Goal: Task Accomplishment & Management: Manage account settings

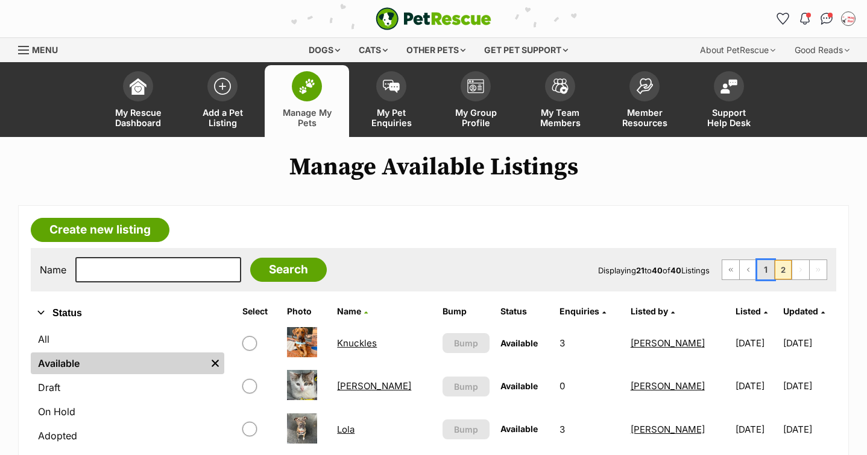
click at [757, 272] on link "1" at bounding box center [765, 269] width 17 height 19
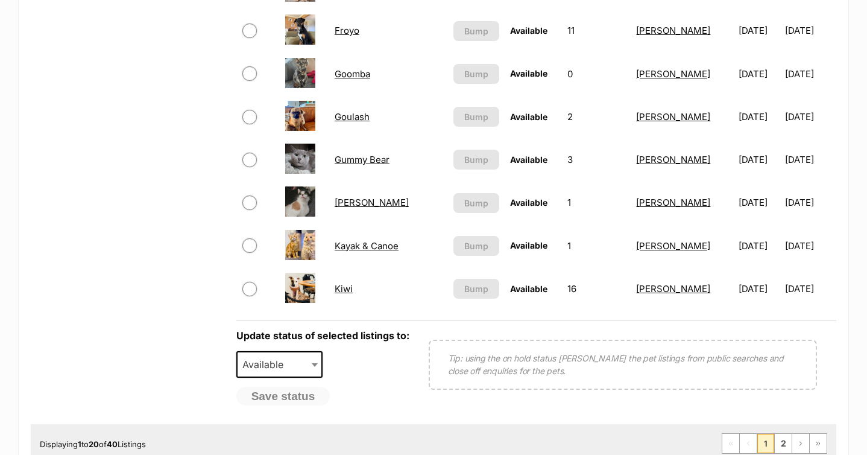
click at [354, 123] on td "Goulash" at bounding box center [389, 117] width 118 height 42
click at [354, 116] on link "Goulash" at bounding box center [352, 116] width 35 height 11
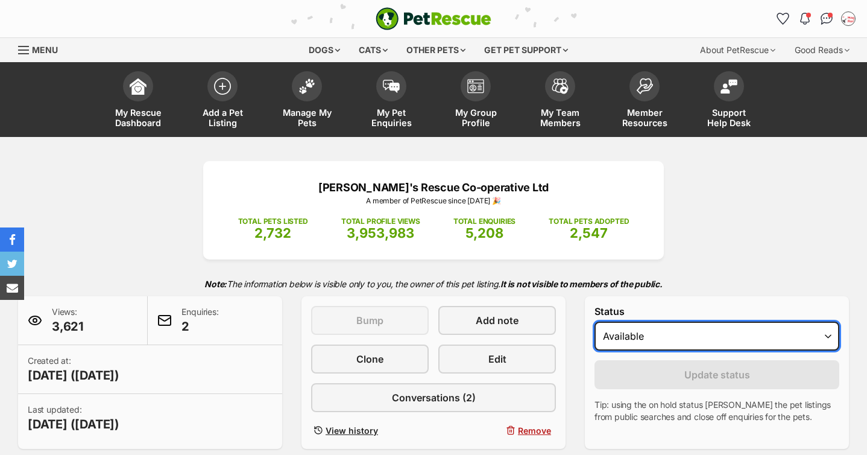
click at [731, 339] on select "Draft - not available as listing has enquires Available On hold Adopted" at bounding box center [717, 335] width 245 height 29
select select "on_hold"
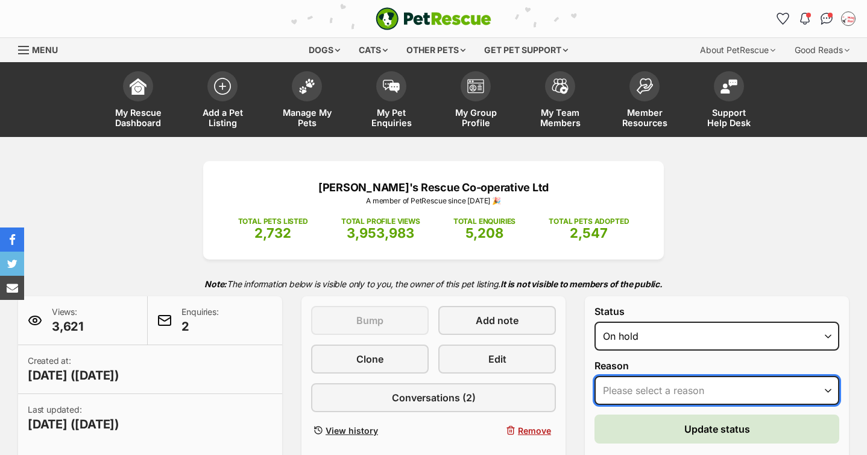
click at [669, 387] on select "Please select a reason Medical reasons Reviewing applications Adoption pending …" at bounding box center [717, 390] width 245 height 29
select select "reviewing_applications"
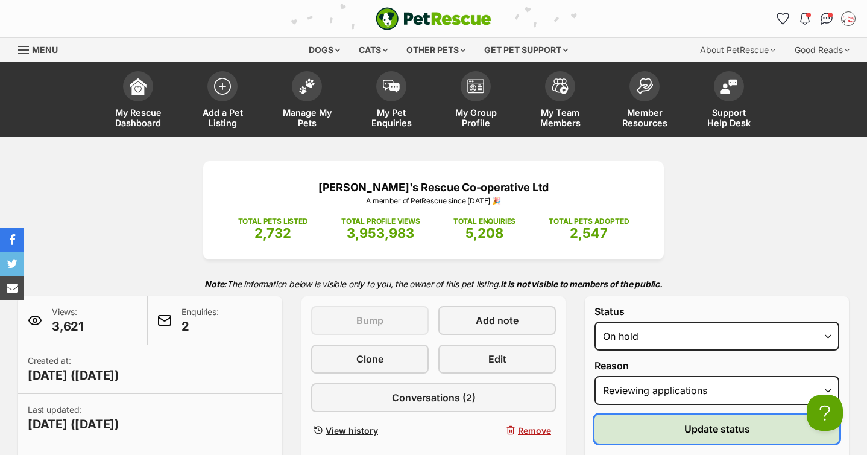
click at [652, 425] on button "Update status" at bounding box center [717, 428] width 245 height 29
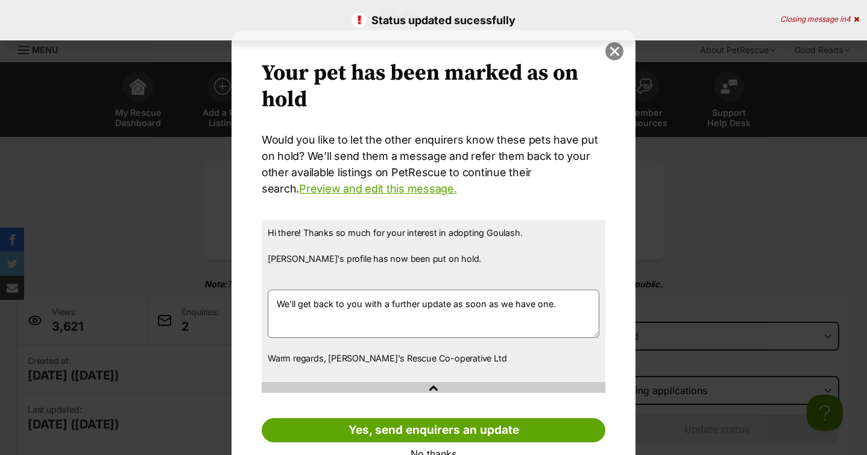
click at [617, 55] on button "close" at bounding box center [614, 51] width 18 height 18
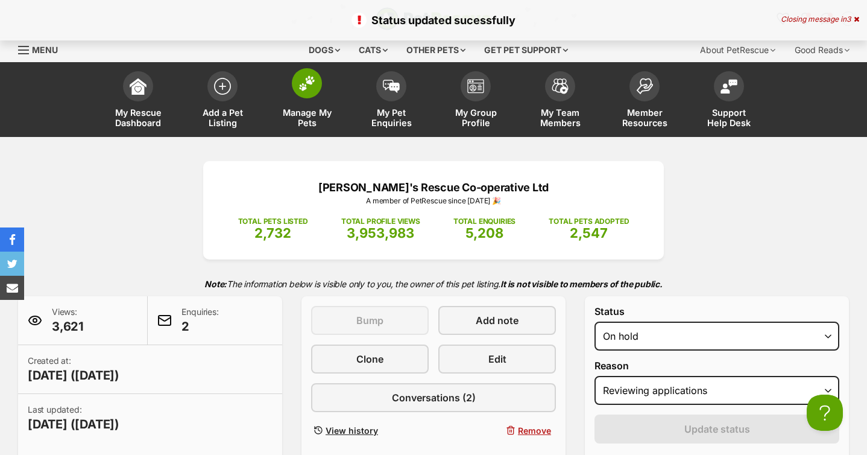
click at [295, 78] on span at bounding box center [307, 83] width 30 height 30
click at [297, 83] on span at bounding box center [307, 83] width 30 height 30
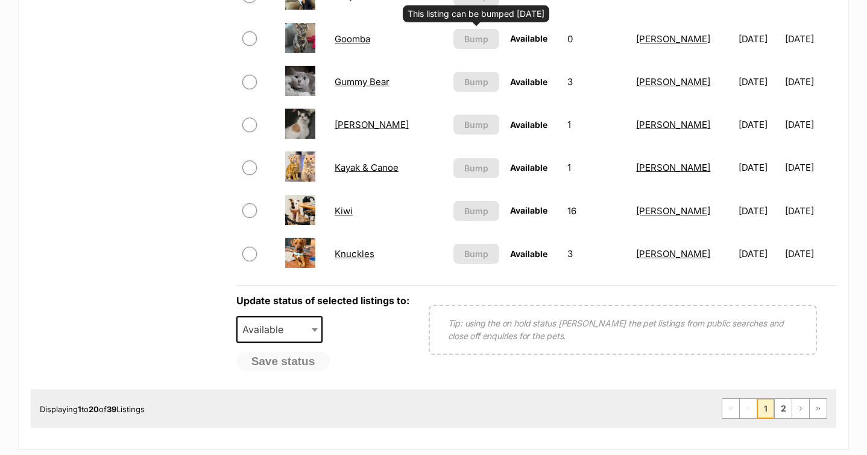
scroll to position [909, 0]
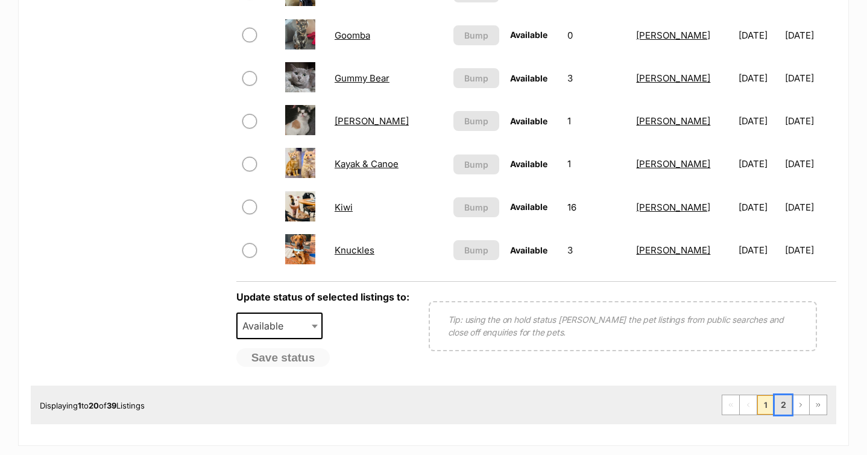
click at [786, 406] on link "2" at bounding box center [783, 404] width 17 height 19
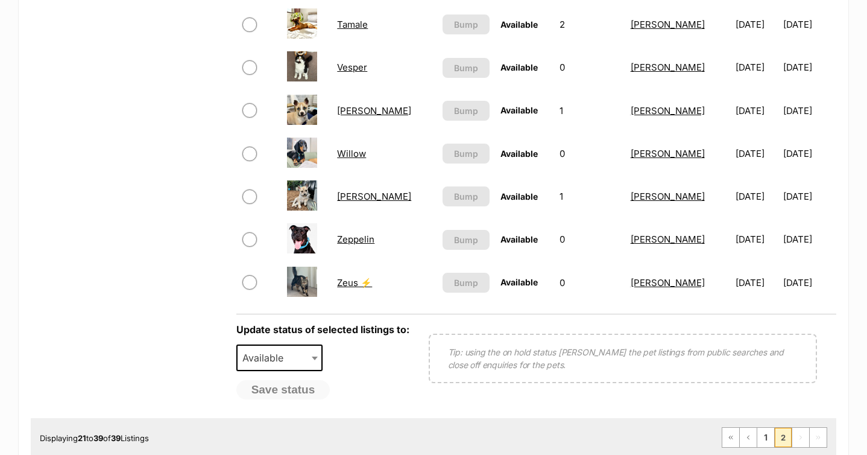
scroll to position [835, 0]
click at [759, 435] on link "1" at bounding box center [765, 436] width 17 height 19
